Goal: Task Accomplishment & Management: Use online tool/utility

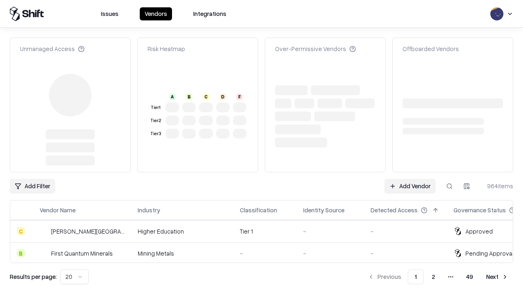
click at [410, 179] on link "Add Vendor" at bounding box center [409, 186] width 51 height 15
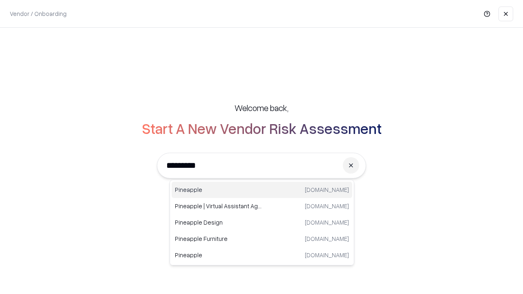
click at [262, 190] on div "Pineapple [DOMAIN_NAME]" at bounding box center [261, 190] width 180 height 16
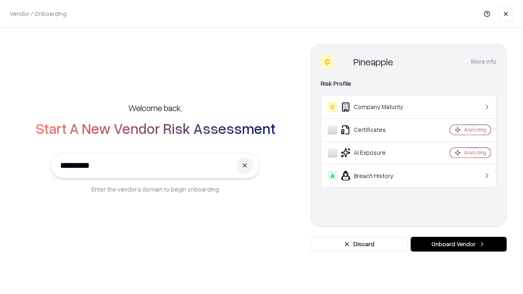
type input "*********"
click at [458, 244] on button "Onboard Vendor" at bounding box center [458, 244] width 96 height 15
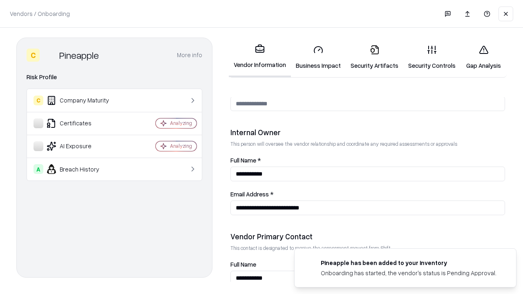
scroll to position [423, 0]
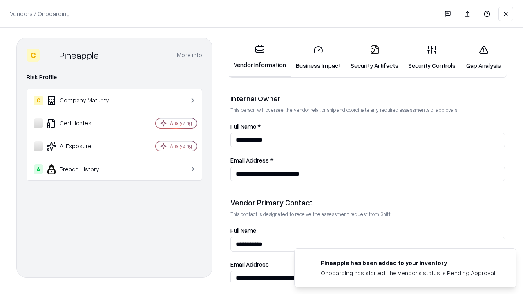
click at [374, 57] on link "Security Artifacts" at bounding box center [374, 57] width 58 height 38
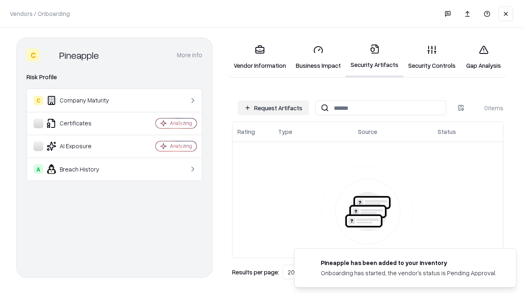
click at [273, 108] on button "Request Artifacts" at bounding box center [273, 107] width 71 height 15
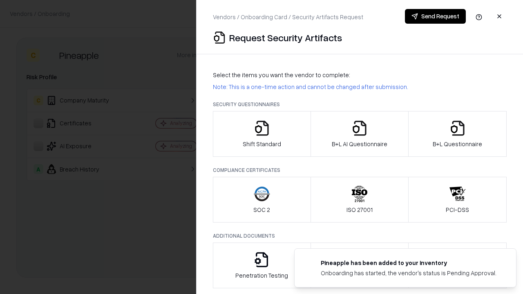
click at [457, 134] on icon "button" at bounding box center [457, 128] width 16 height 16
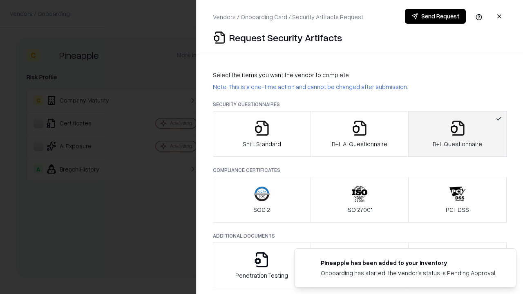
click at [359, 134] on icon "button" at bounding box center [359, 128] width 16 height 16
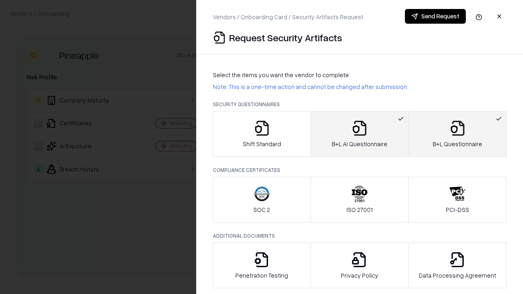
click at [435, 16] on button "Send Request" at bounding box center [435, 16] width 61 height 15
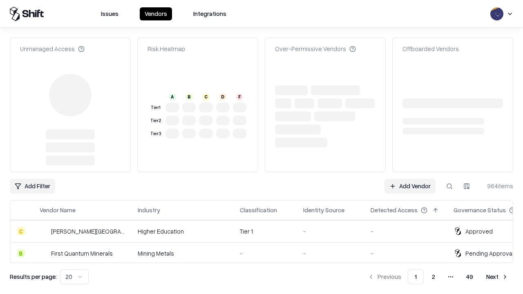
click at [410, 179] on link "Add Vendor" at bounding box center [409, 186] width 51 height 15
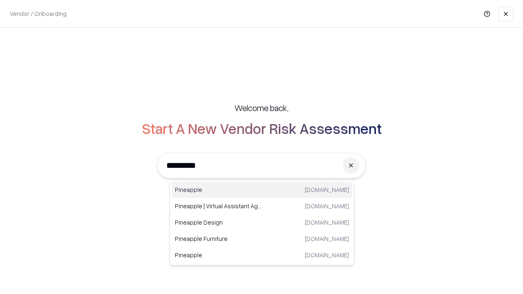
click at [262, 190] on div "Pineapple [DOMAIN_NAME]" at bounding box center [261, 190] width 180 height 16
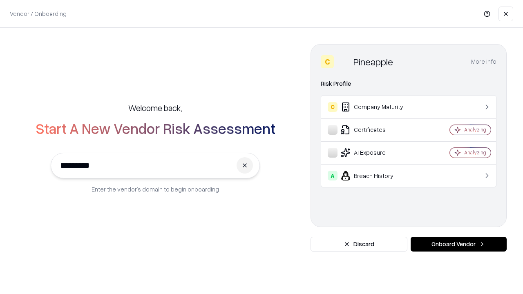
type input "*********"
click at [458, 244] on button "Onboard Vendor" at bounding box center [458, 244] width 96 height 15
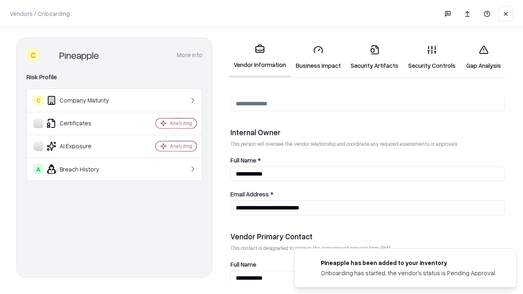
scroll to position [423, 0]
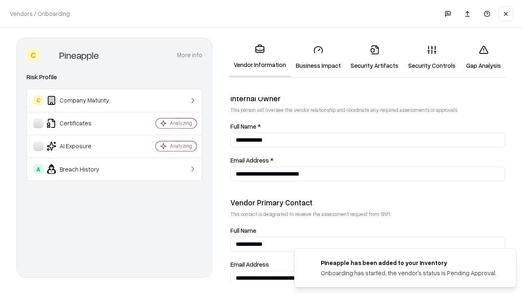
click at [483, 57] on link "Gap Analysis" at bounding box center [483, 57] width 46 height 38
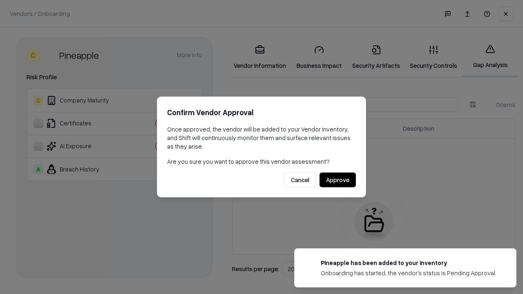
click at [337, 180] on button "Approve" at bounding box center [337, 180] width 36 height 15
